Goal: Communication & Community: Answer question/provide support

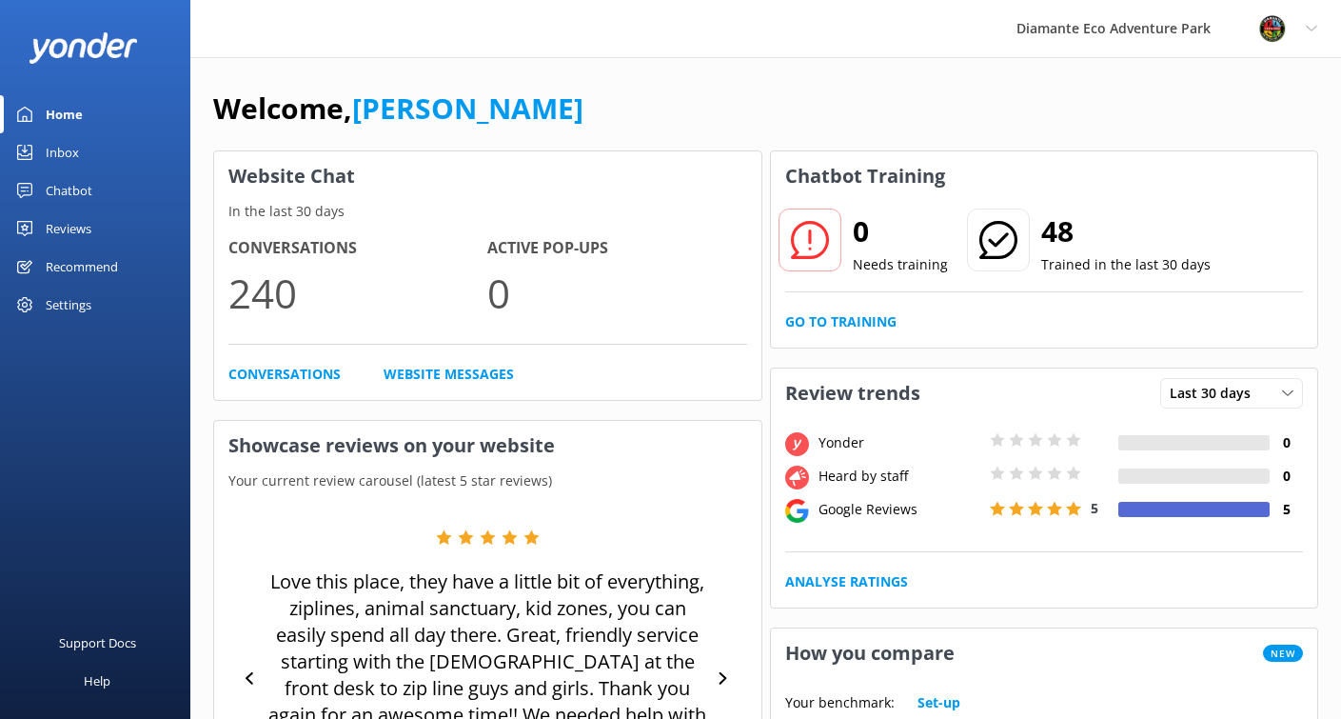
click at [81, 185] on div "Chatbot" at bounding box center [69, 190] width 47 height 38
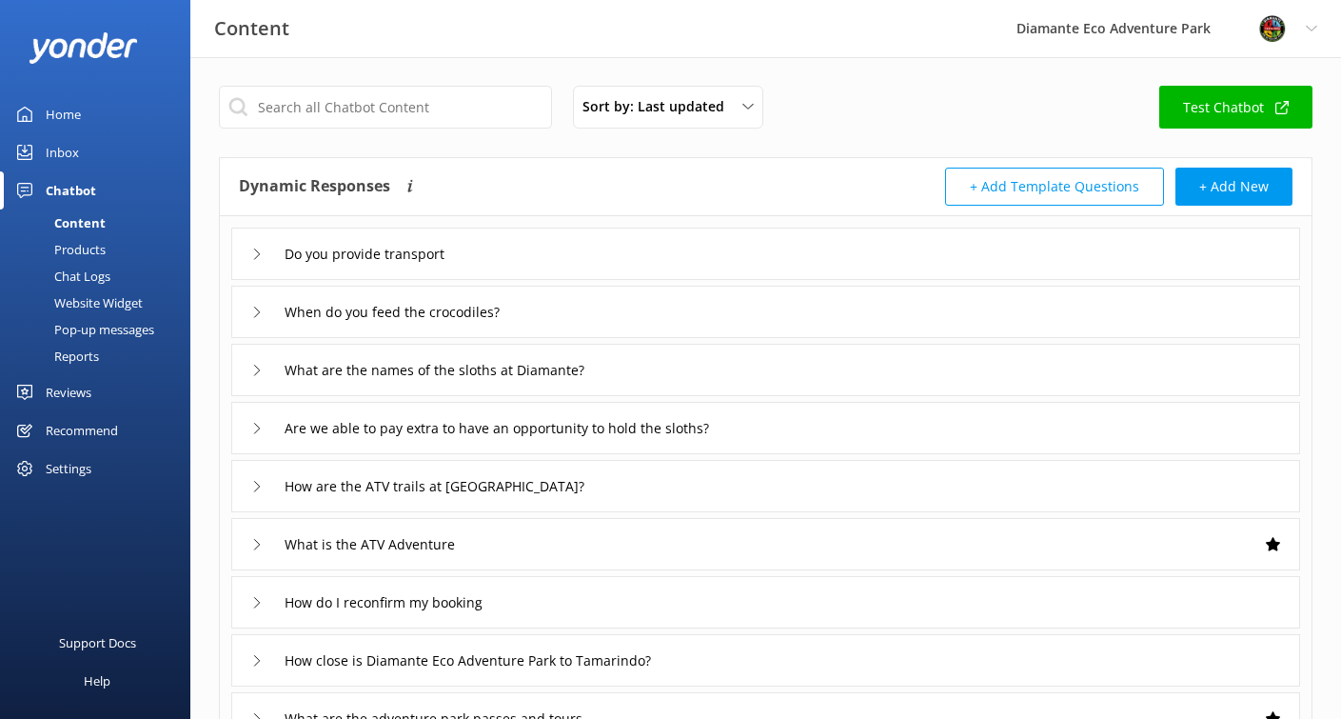
click at [77, 401] on div "Reviews" at bounding box center [69, 392] width 46 height 38
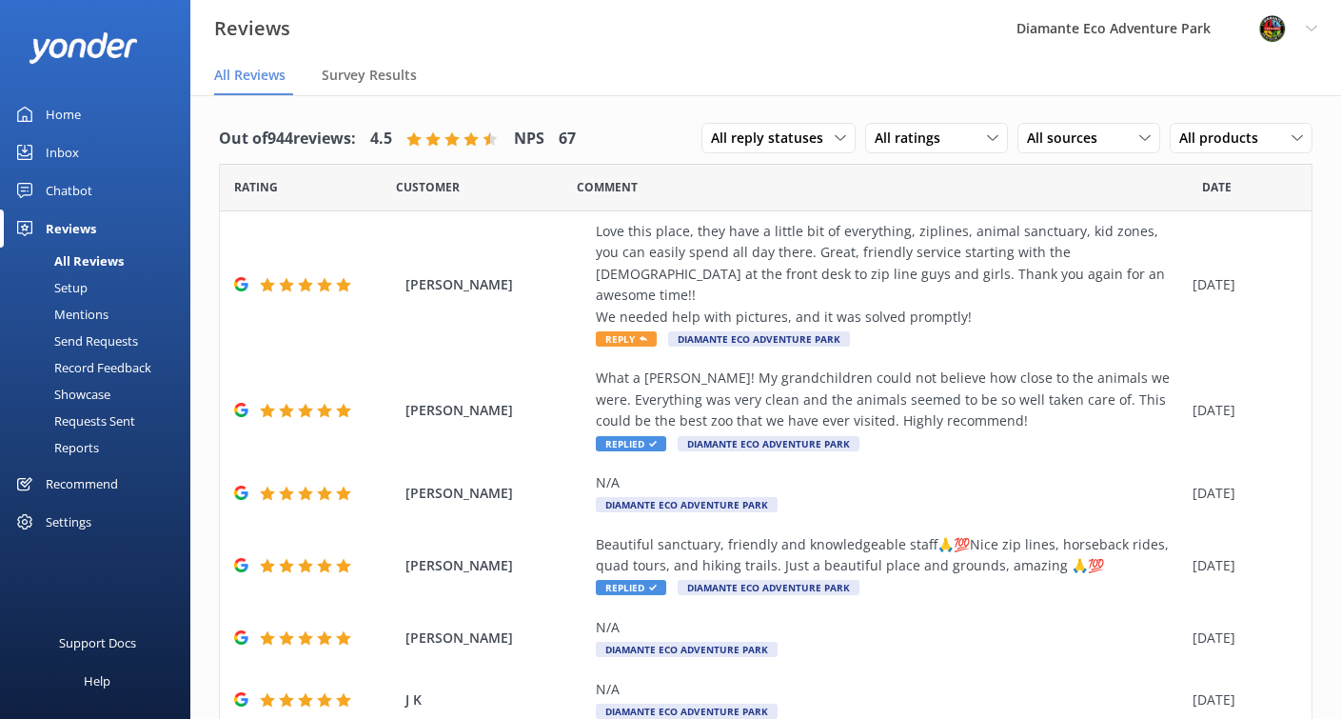
click at [89, 261] on div "All Reviews" at bounding box center [67, 260] width 112 height 27
click at [748, 250] on div "Love this place, they have a little bit of everything, ziplines, animal sanctua…" at bounding box center [889, 274] width 587 height 107
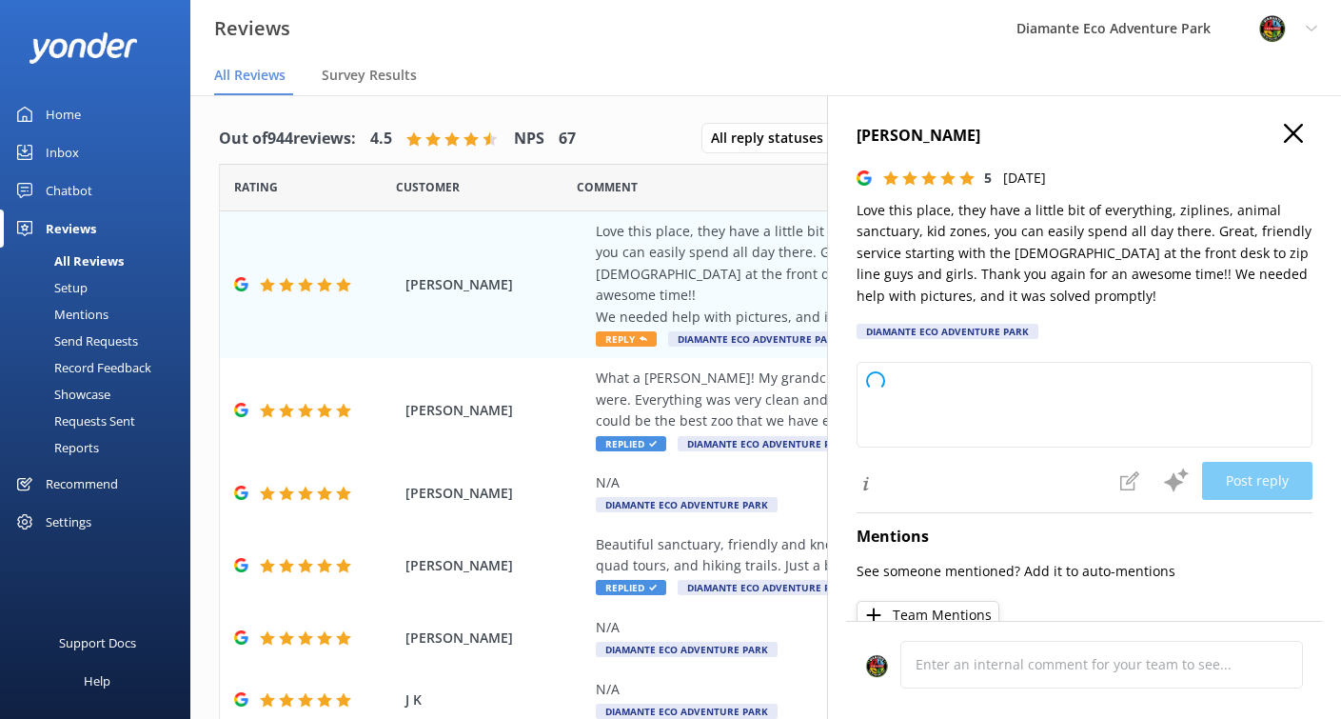
type textarea "Thank you so much for your wonderful review! We're thrilled you had a great exp…"
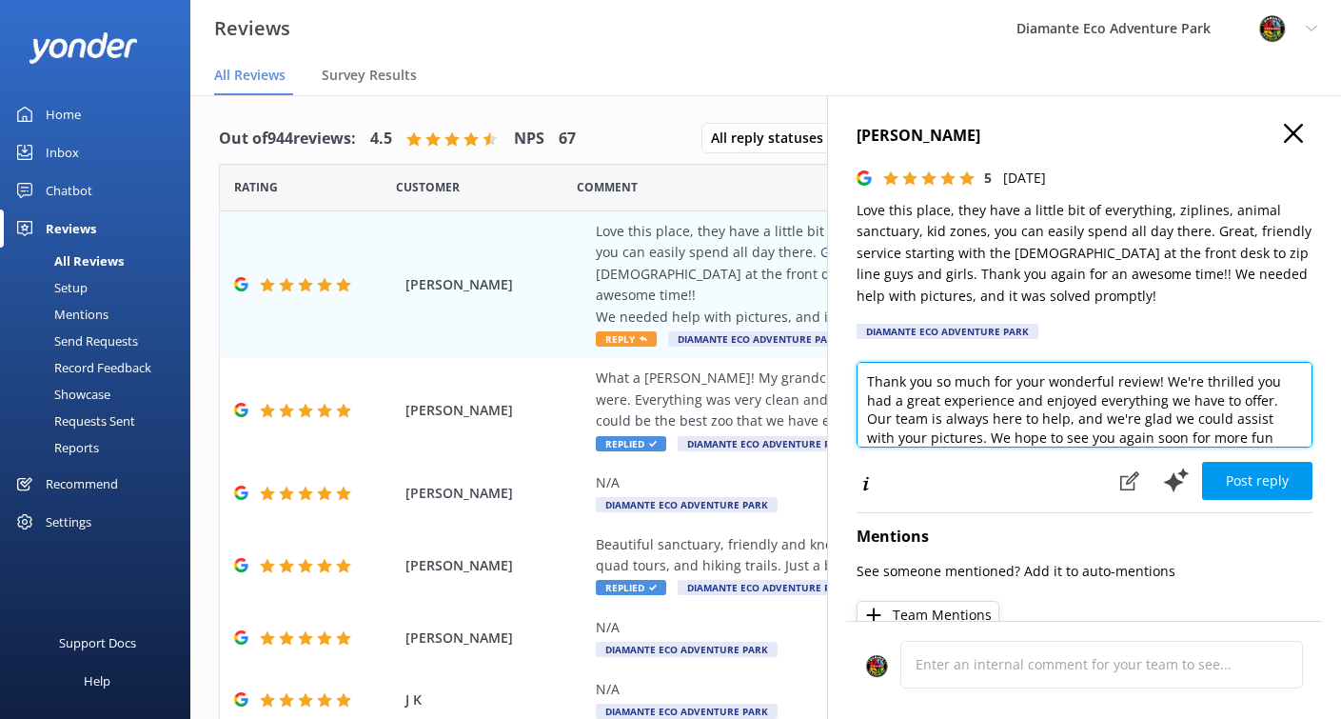
drag, startPoint x: 1243, startPoint y: 372, endPoint x: 1199, endPoint y: 379, distance: 44.3
click at [1199, 379] on textarea "Thank you so much for your wonderful review! We're thrilled you had a great exp…" at bounding box center [1085, 405] width 456 height 86
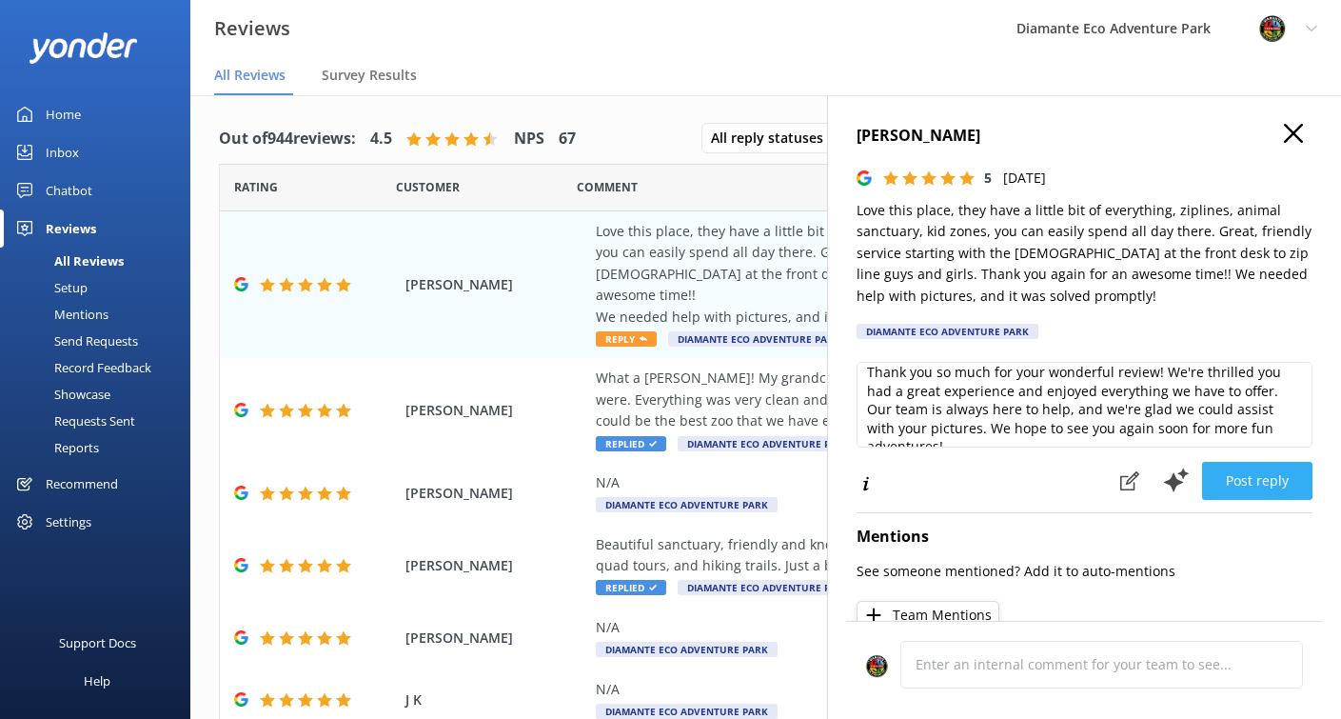
click at [1252, 483] on button "Post reply" at bounding box center [1257, 481] width 110 height 38
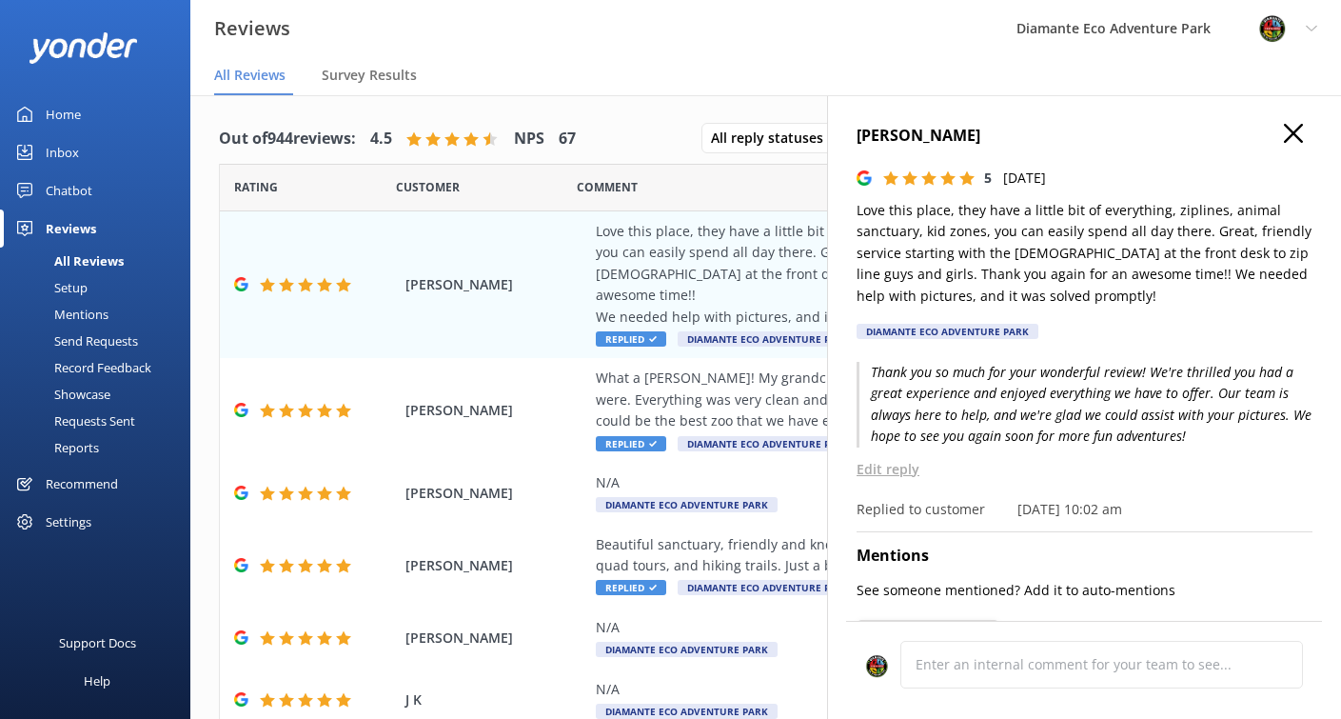
click at [1292, 129] on icon "button" at bounding box center [1293, 133] width 19 height 19
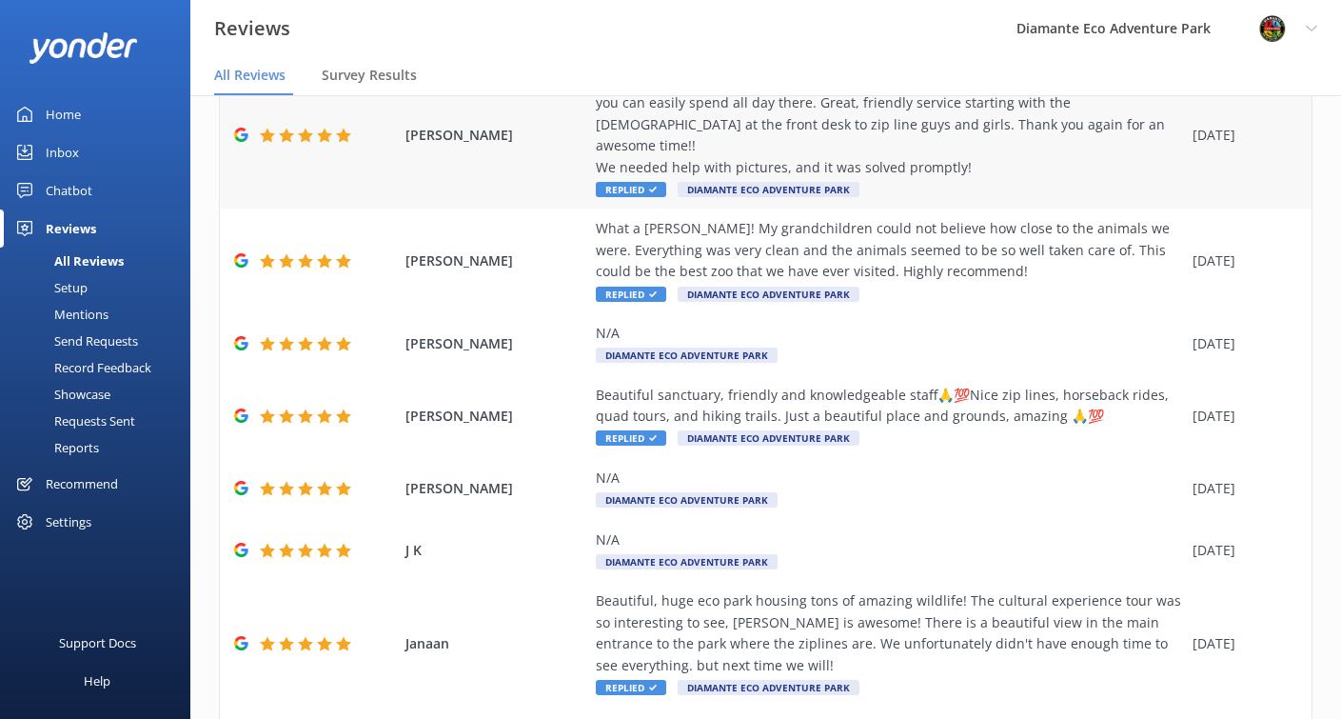
scroll to position [0, 0]
